Goal: Navigation & Orientation: Find specific page/section

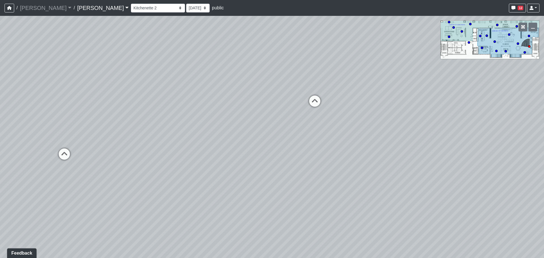
drag, startPoint x: 130, startPoint y: 75, endPoint x: 429, endPoint y: 69, distance: 299.7
click at [270, 69] on div "Loading... Craft Room Loading... Games Loading... Main Room 2 Loading... Entry" at bounding box center [272, 137] width 544 height 242
drag, startPoint x: 290, startPoint y: 91, endPoint x: 305, endPoint y: 98, distance: 15.9
click at [270, 98] on div "Loading... Craft Room Loading... Games Loading... Main Room 2 Loading... Entry" at bounding box center [272, 137] width 544 height 242
drag, startPoint x: 185, startPoint y: 110, endPoint x: 357, endPoint y: 102, distance: 172.2
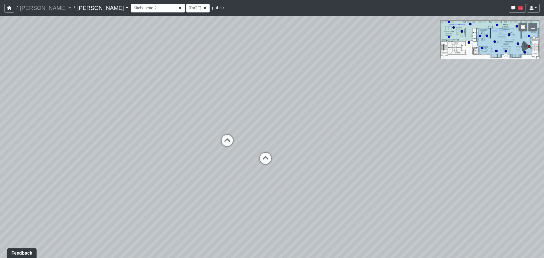
click at [270, 102] on div "Loading... Craft Room Loading... Games Loading... Main Room 2 Loading... Entry" at bounding box center [272, 137] width 544 height 242
click at [262, 112] on icon at bounding box center [265, 161] width 17 height 17
select select "8e9gJVNoK2LXgX1V6ByAru"
drag, startPoint x: 397, startPoint y: 125, endPoint x: 141, endPoint y: 105, distance: 257.0
click at [141, 105] on div "Loading... Craft Room Loading... Games Loading... Main Room 2 Loading... Entry …" at bounding box center [272, 137] width 544 height 242
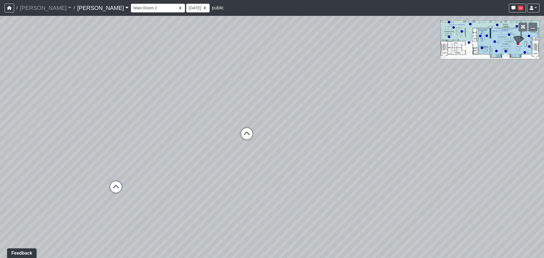
drag, startPoint x: 349, startPoint y: 86, endPoint x: 137, endPoint y: 108, distance: 212.9
click at [137, 108] on div "Loading... Craft Room Loading... Games Loading... Main Room 2 Loading... Entry …" at bounding box center [272, 137] width 544 height 242
drag, startPoint x: 334, startPoint y: 98, endPoint x: 74, endPoint y: 105, distance: 260.3
click at [74, 105] on div "Loading... Craft Room Loading... Games Loading... Main Room 2 Loading... Entry …" at bounding box center [272, 137] width 544 height 242
drag, startPoint x: 414, startPoint y: 90, endPoint x: 166, endPoint y: 88, distance: 248.3
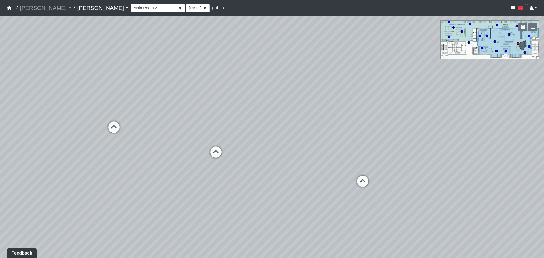
click at [166, 88] on div "Loading... Craft Room Loading... Games Loading... Main Room 2 Loading... Entry …" at bounding box center [272, 137] width 544 height 242
drag, startPoint x: 368, startPoint y: 94, endPoint x: 96, endPoint y: 84, distance: 272.0
click at [96, 83] on div "Loading... Craft Room Loading... Games Loading... Main Room 2 Loading... Entry …" at bounding box center [272, 137] width 544 height 242
drag, startPoint x: 253, startPoint y: 80, endPoint x: 79, endPoint y: 85, distance: 173.3
click at [79, 85] on div "Loading... Craft Room Loading... Games Loading... Main Room 2 Loading... Entry …" at bounding box center [272, 137] width 544 height 242
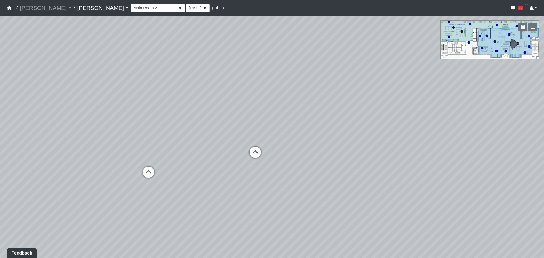
drag, startPoint x: 331, startPoint y: 85, endPoint x: 104, endPoint y: 96, distance: 227.0
click at [104, 96] on div "Loading... Craft Room Loading... Games Loading... Main Room 2 Loading... Entry …" at bounding box center [272, 137] width 544 height 242
